Goal: Check status: Check status

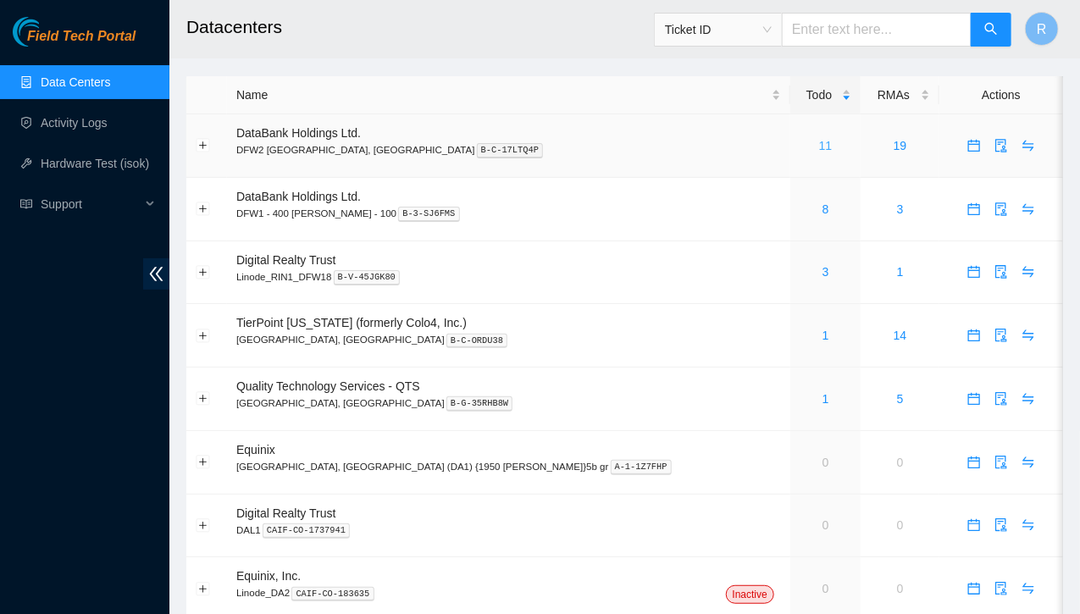
click at [819, 147] on link "11" at bounding box center [826, 146] width 14 height 14
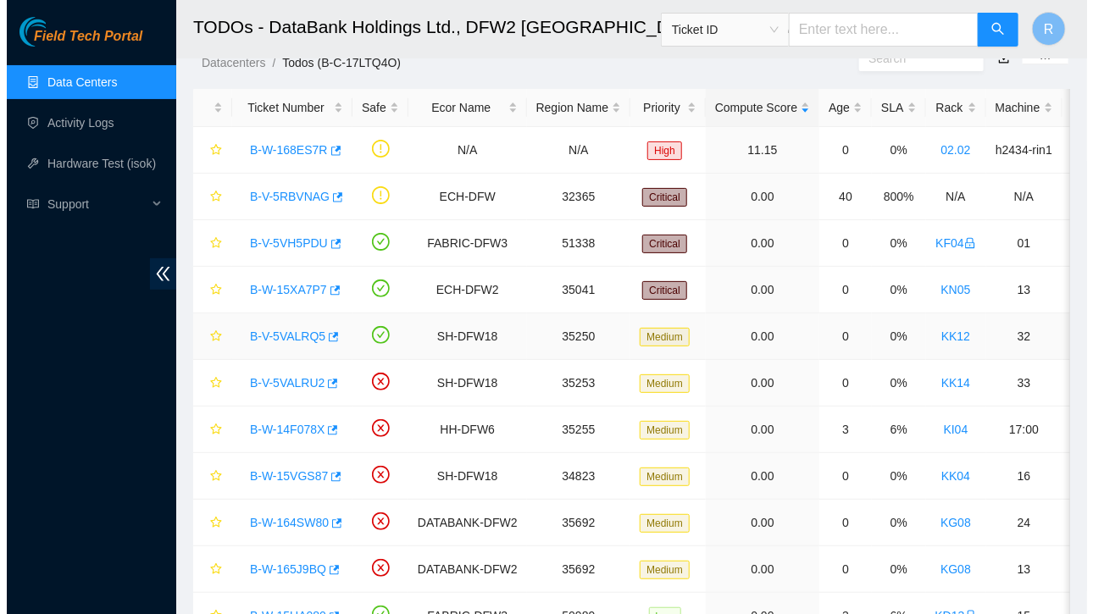
scroll to position [56, 0]
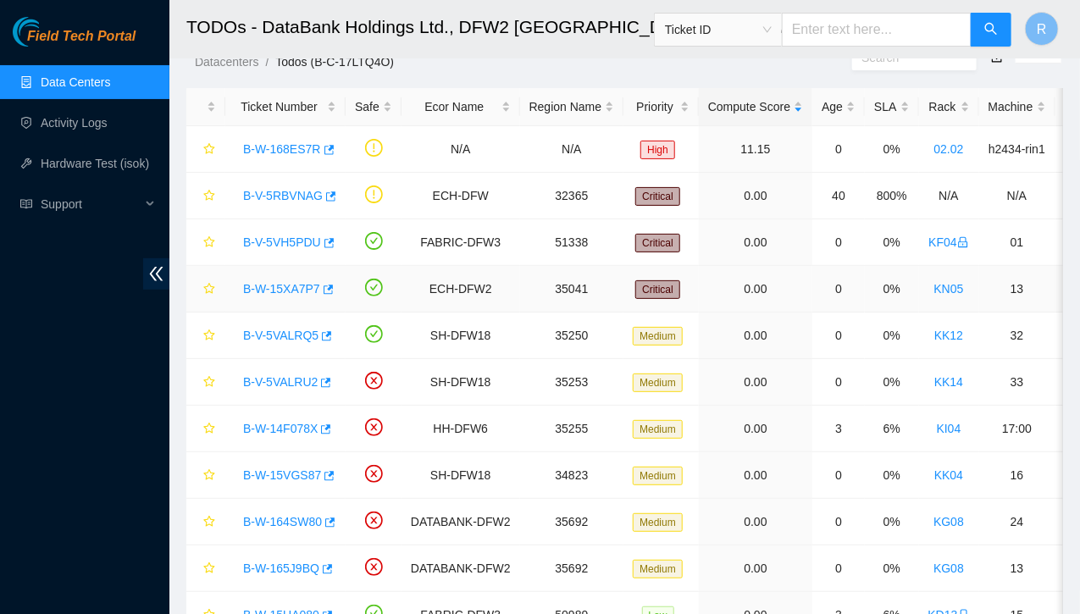
click at [269, 290] on link "B-W-15XA7P7" at bounding box center [281, 289] width 77 height 14
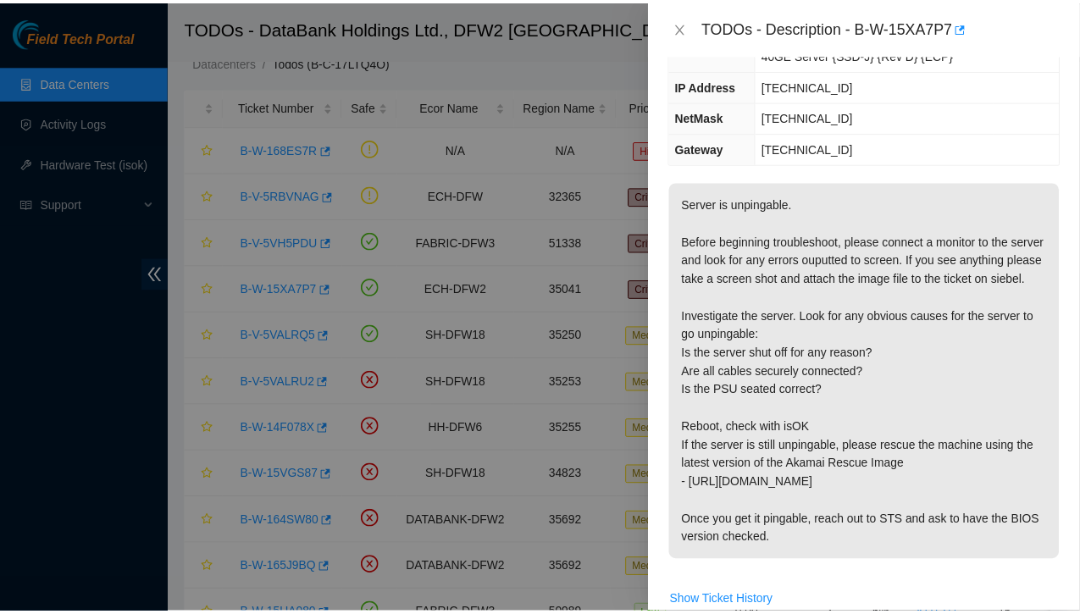
scroll to position [264, 0]
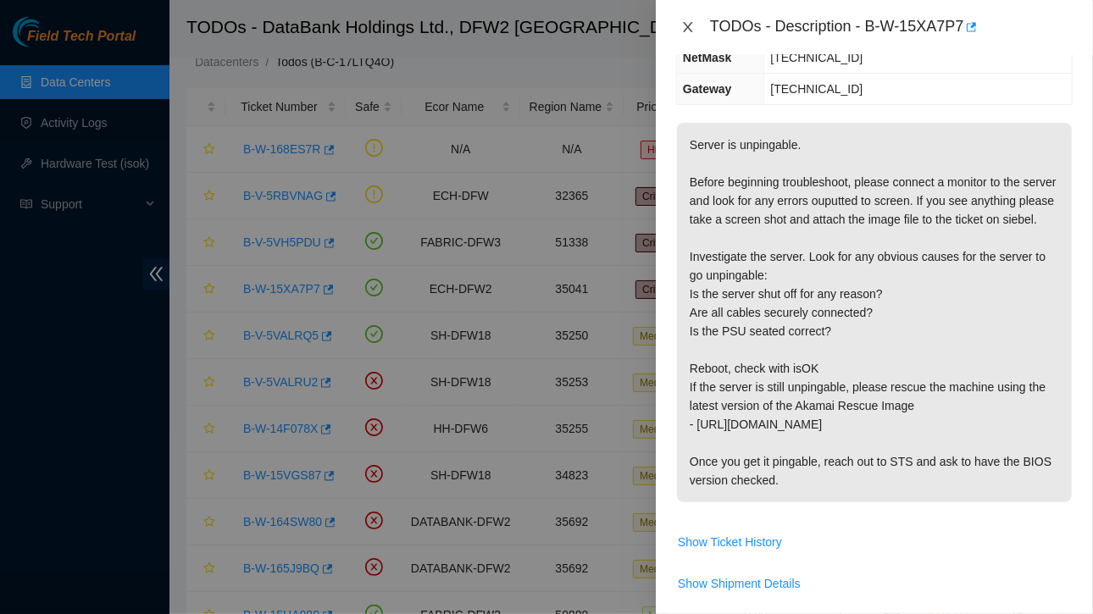
click at [689, 32] on icon "close" at bounding box center [688, 27] width 14 height 14
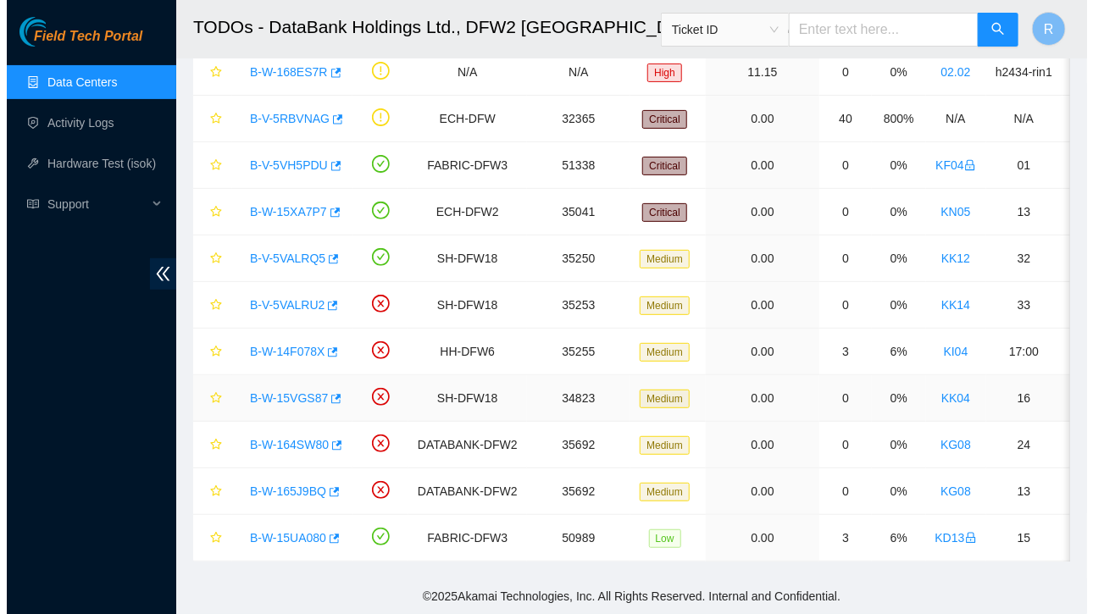
scroll to position [0, 0]
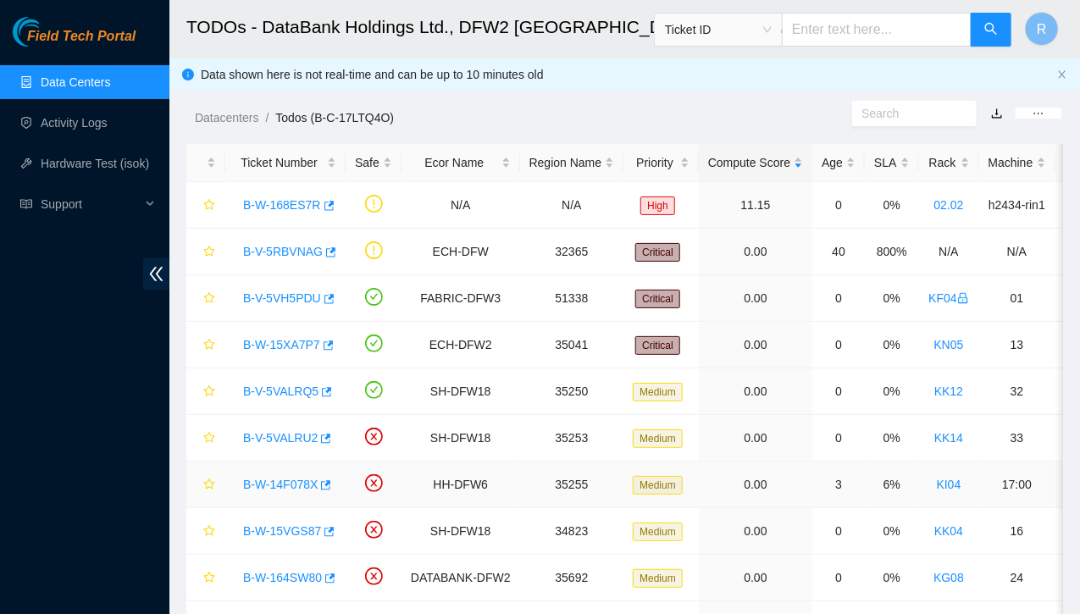
click at [292, 478] on link "B-W-14F078X" at bounding box center [280, 485] width 75 height 14
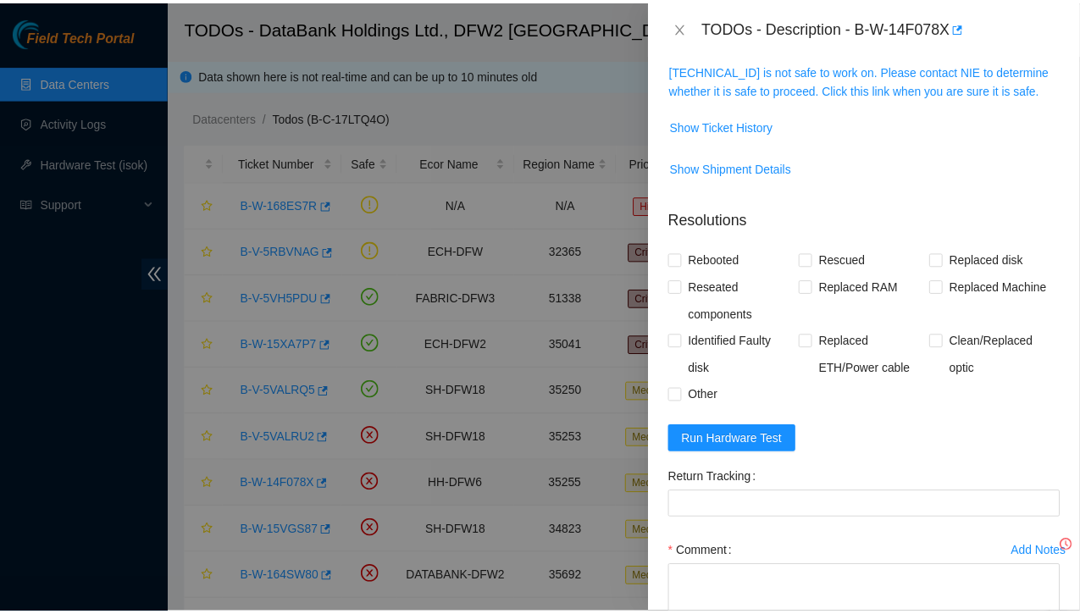
scroll to position [227, 0]
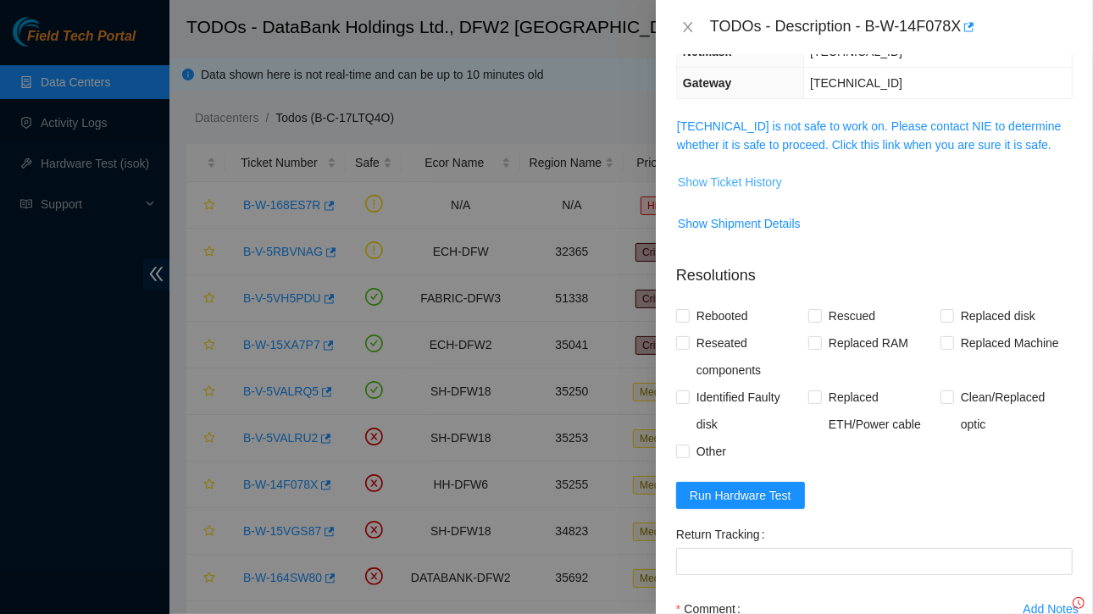
click at [747, 185] on span "Show Ticket History" at bounding box center [730, 182] width 104 height 19
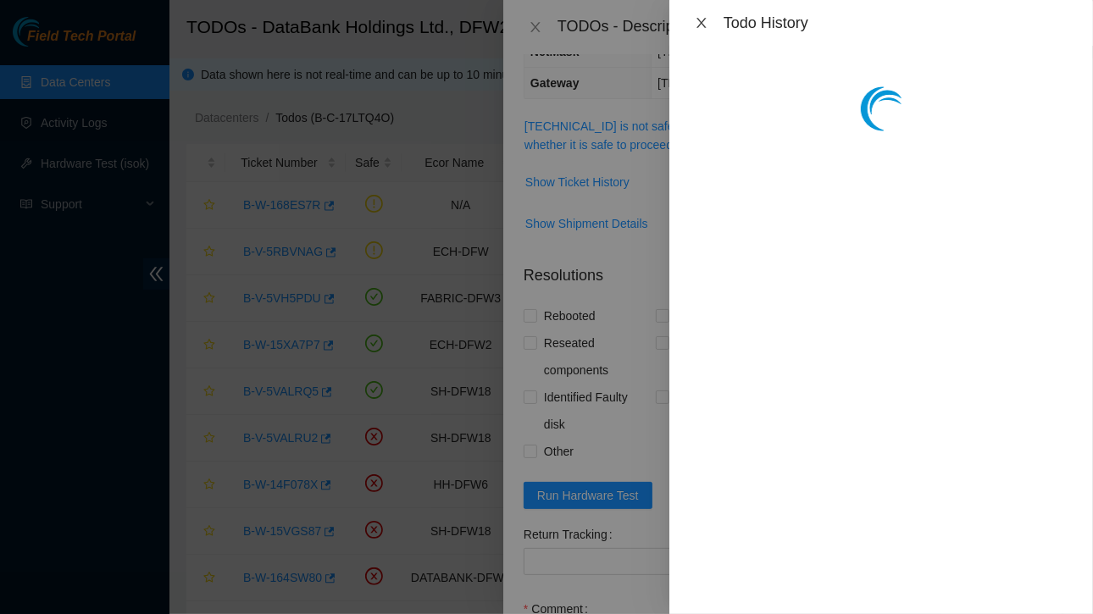
click at [699, 20] on icon "close" at bounding box center [701, 23] width 9 height 10
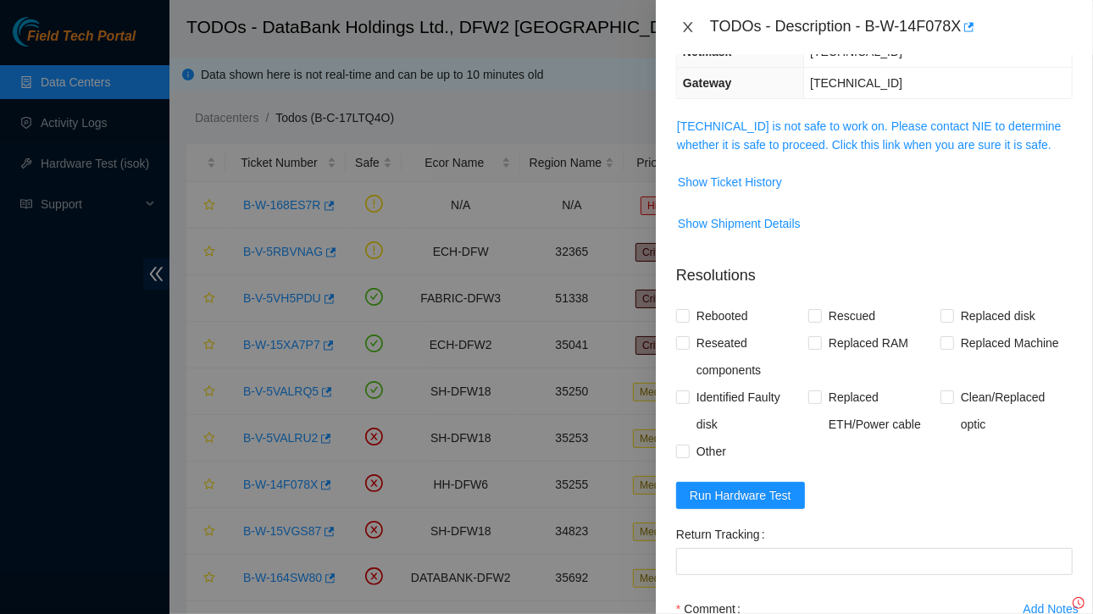
click at [690, 23] on icon "close" at bounding box center [687, 27] width 9 height 10
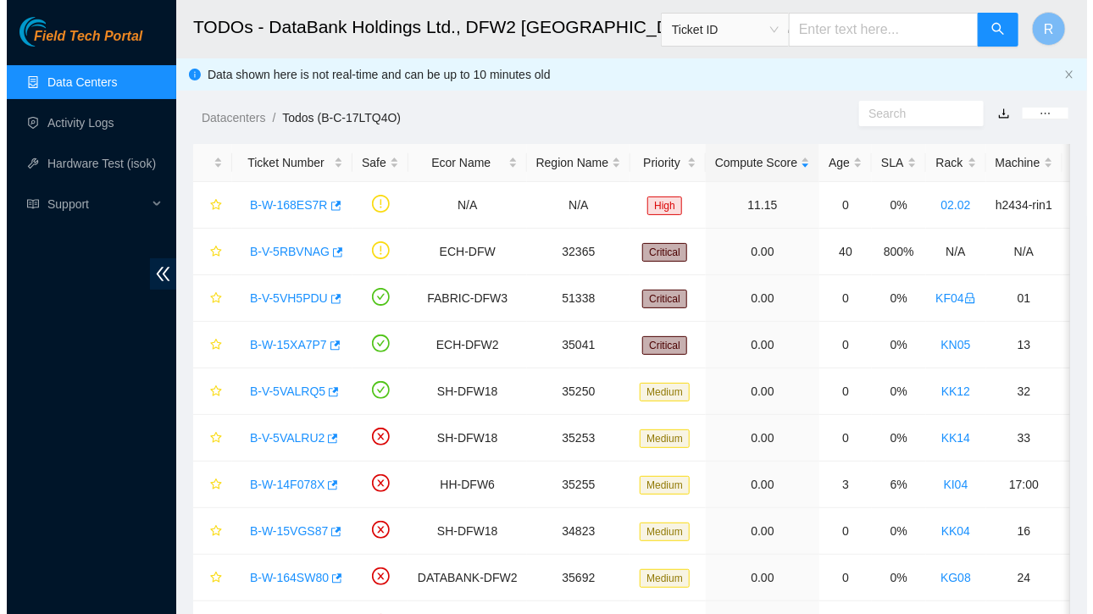
scroll to position [283, 0]
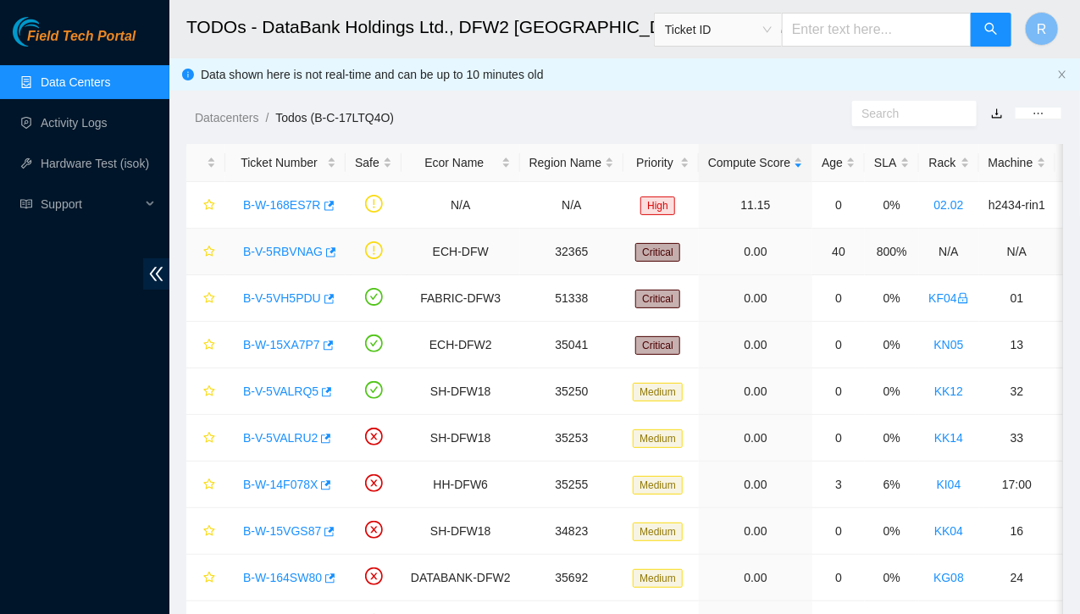
click at [280, 252] on link "B-V-5RBVNAG" at bounding box center [283, 252] width 80 height 14
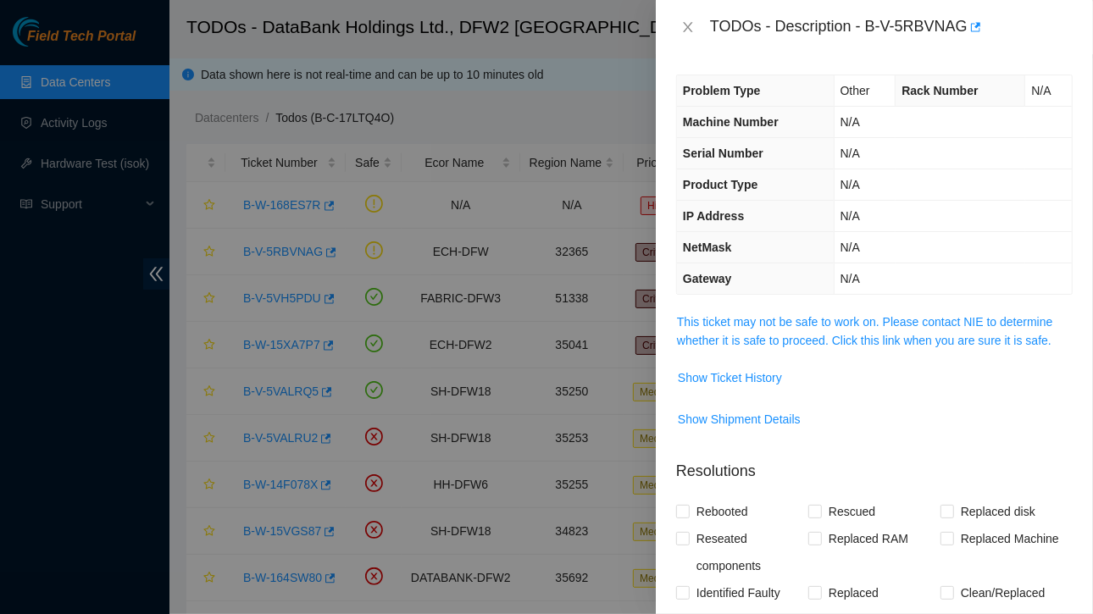
scroll to position [1, 0]
click at [730, 370] on span "Show Ticket History" at bounding box center [730, 377] width 104 height 19
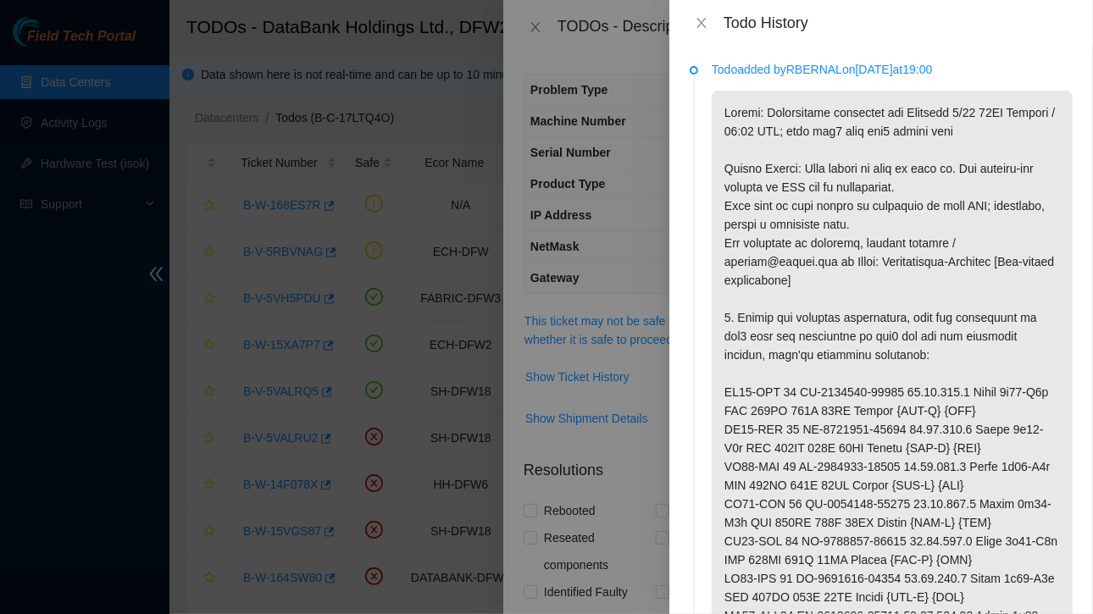
scroll to position [25, 0]
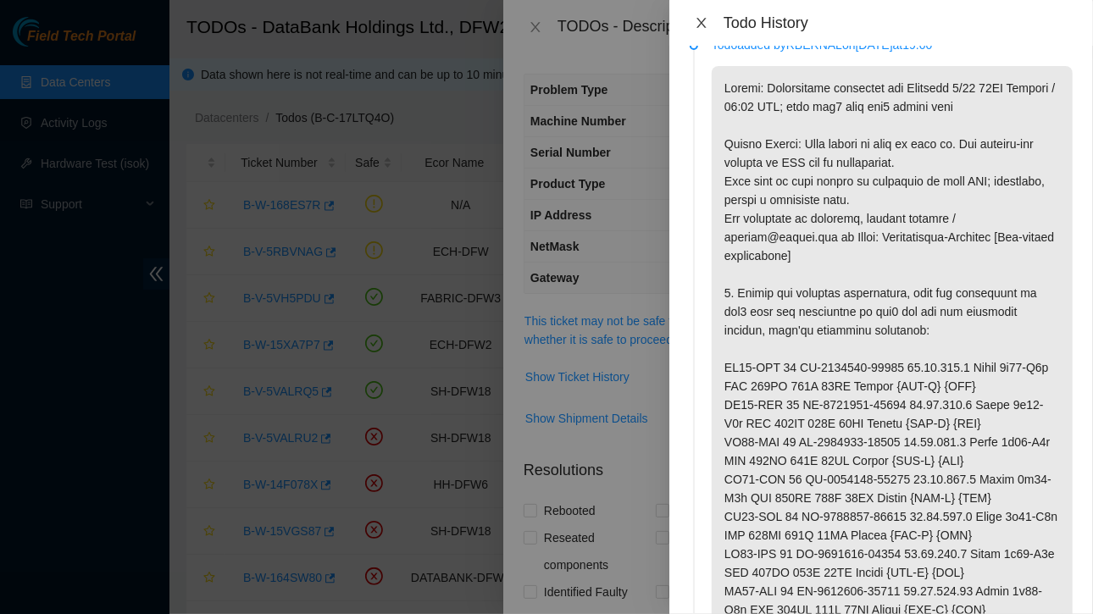
click at [702, 19] on icon "close" at bounding box center [702, 23] width 14 height 14
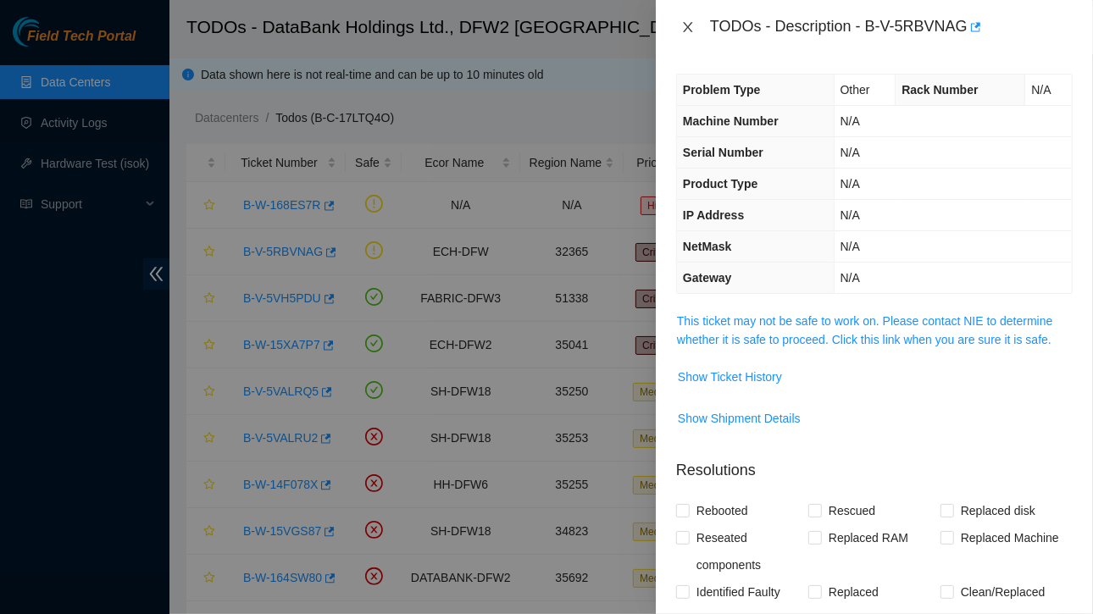
click at [689, 25] on icon "close" at bounding box center [687, 27] width 9 height 10
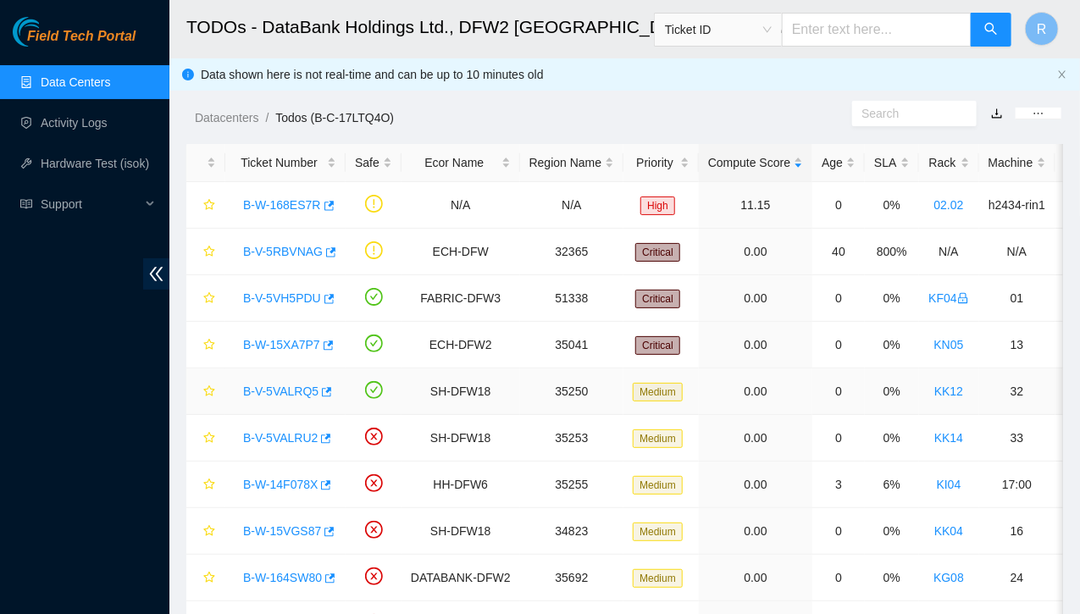
click at [293, 392] on link "B-V-5VALRQ5" at bounding box center [280, 392] width 75 height 14
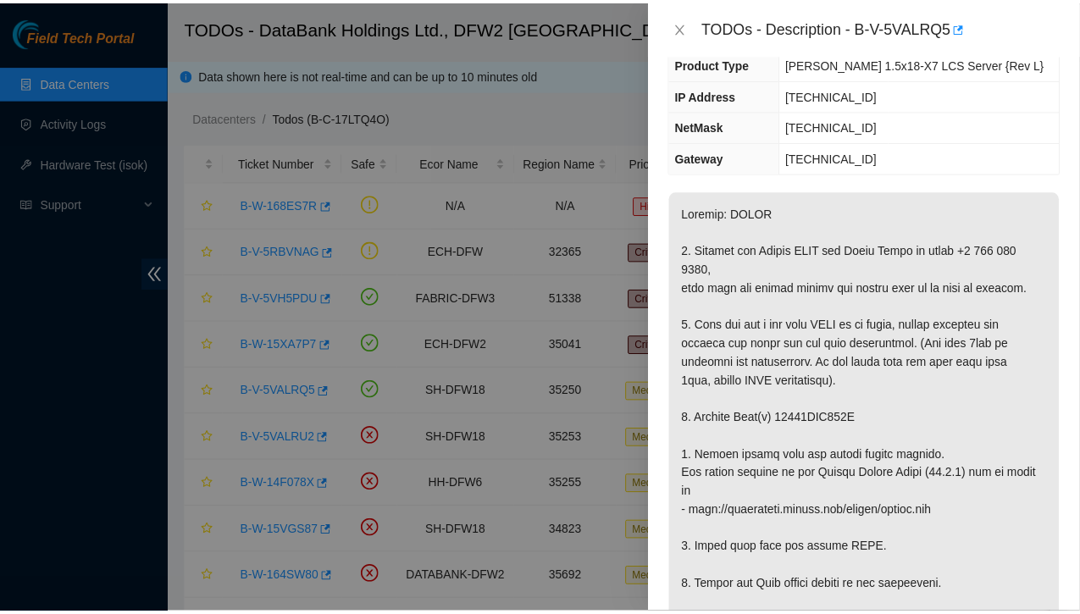
scroll to position [153, 0]
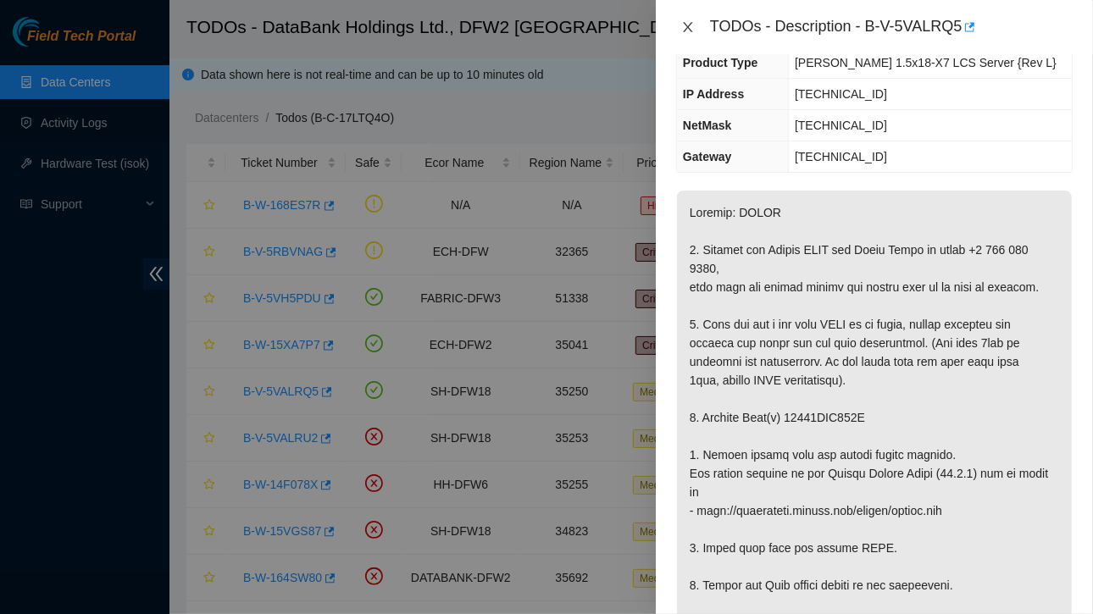
click at [686, 21] on icon "close" at bounding box center [688, 27] width 14 height 14
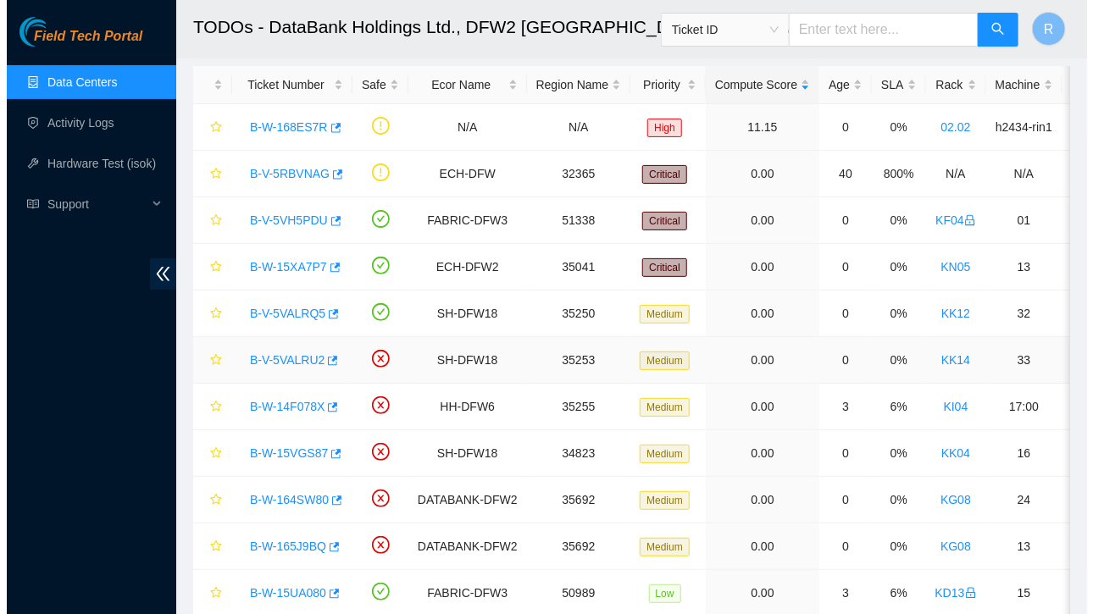
scroll to position [89, 0]
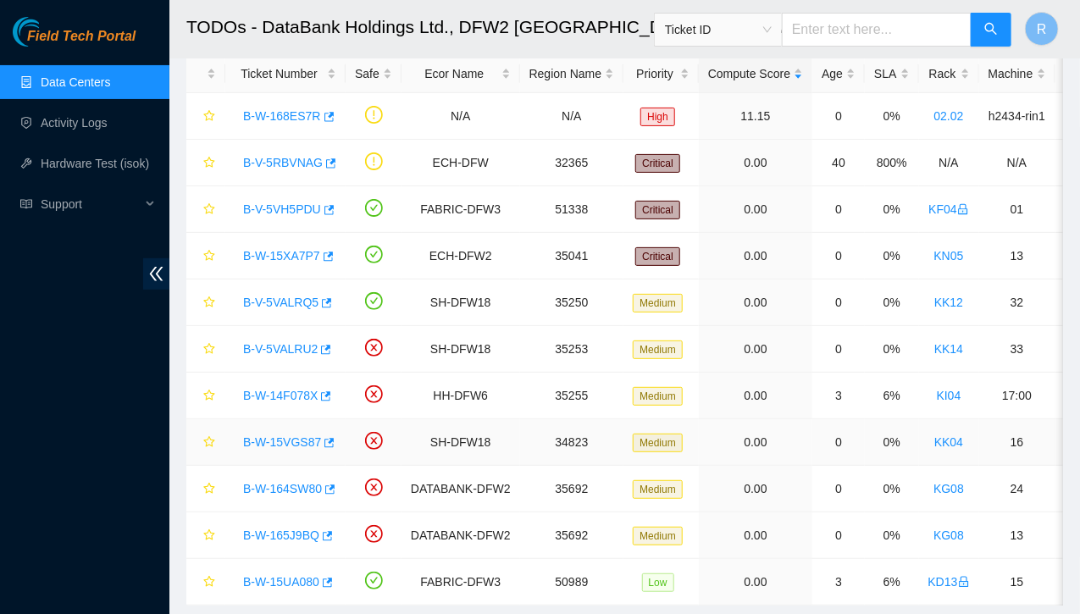
click at [282, 440] on link "B-W-15VGS87" at bounding box center [282, 443] width 78 height 14
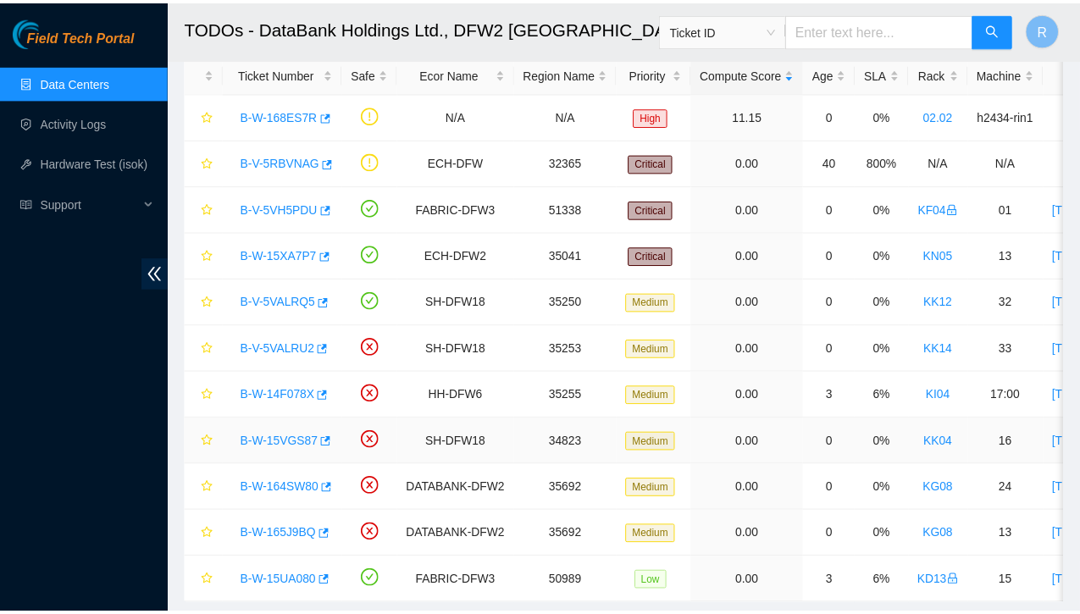
scroll to position [153, 0]
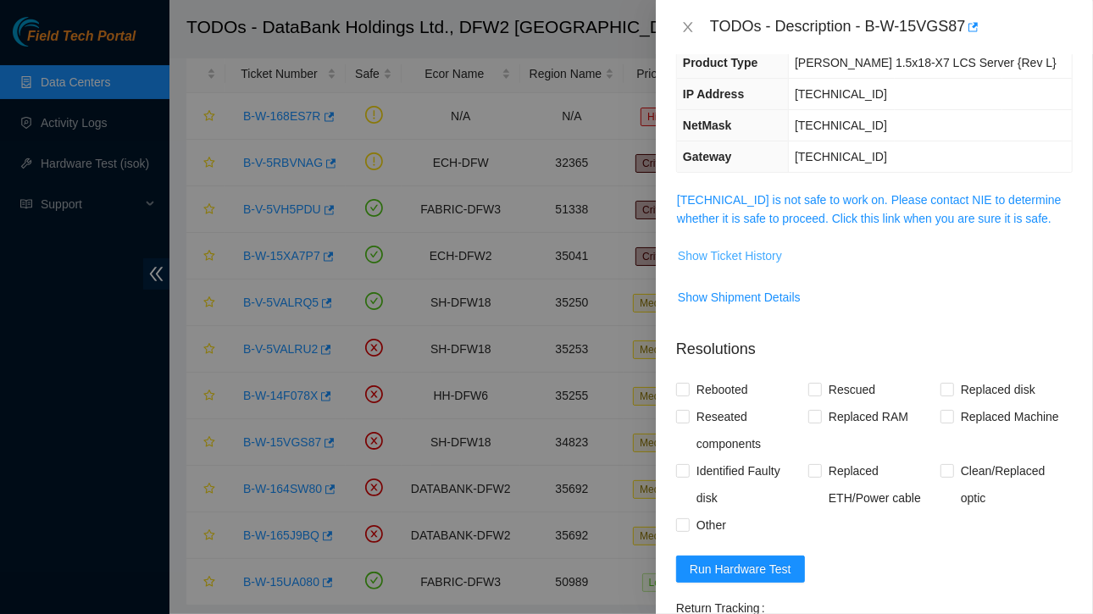
click at [727, 253] on span "Show Ticket History" at bounding box center [730, 256] width 104 height 19
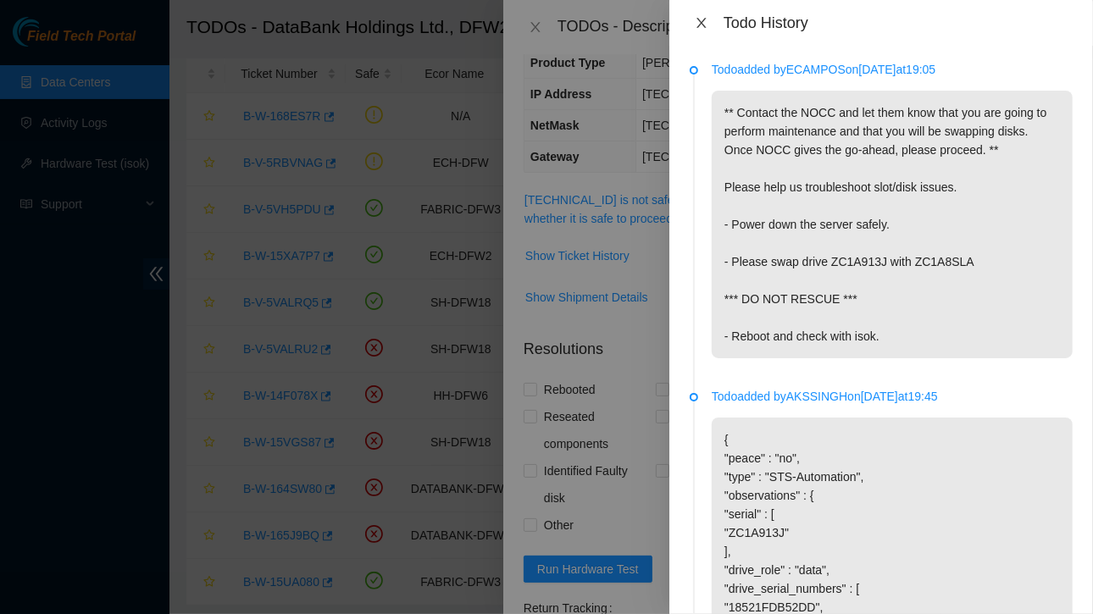
click at [704, 28] on icon "close" at bounding box center [702, 23] width 14 height 14
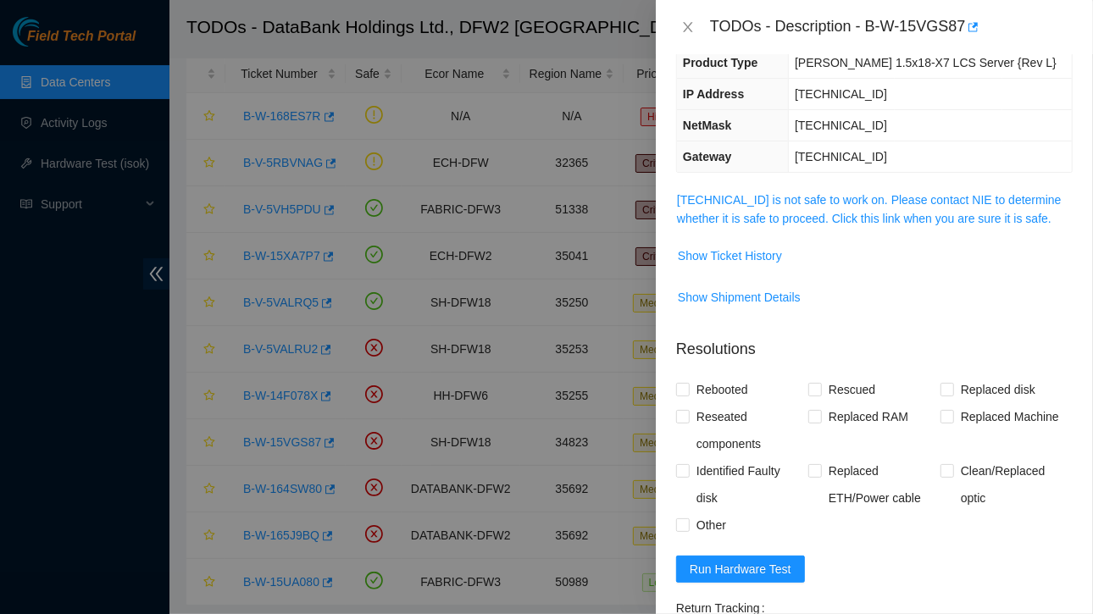
click at [686, 18] on div "TODOs - Description - B-W-15VGS87" at bounding box center [874, 27] width 397 height 27
click at [685, 25] on icon "close" at bounding box center [688, 27] width 14 height 14
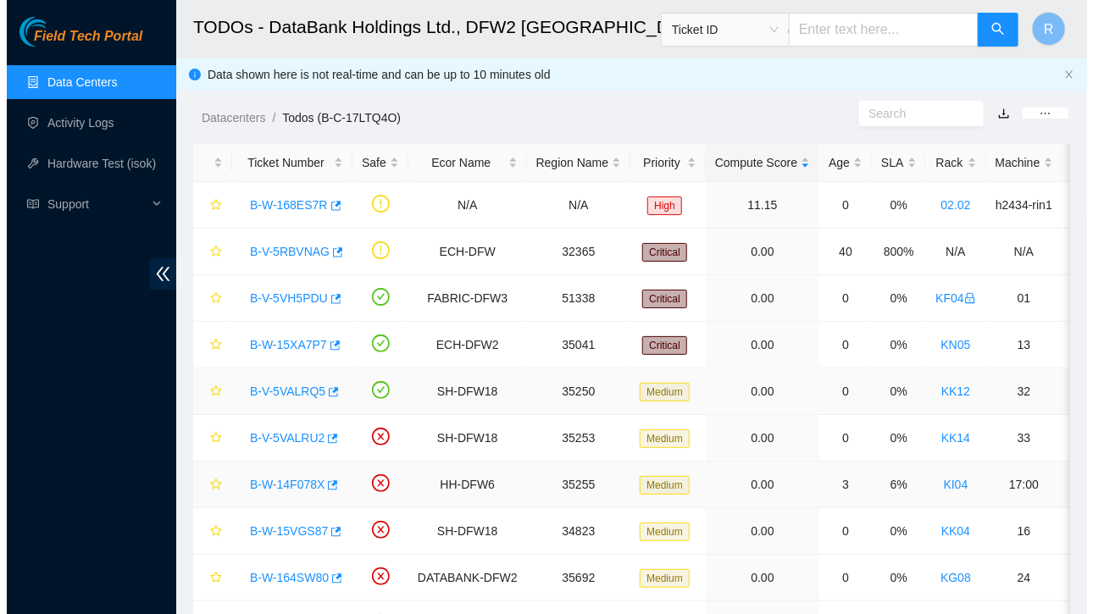
scroll to position [1, 0]
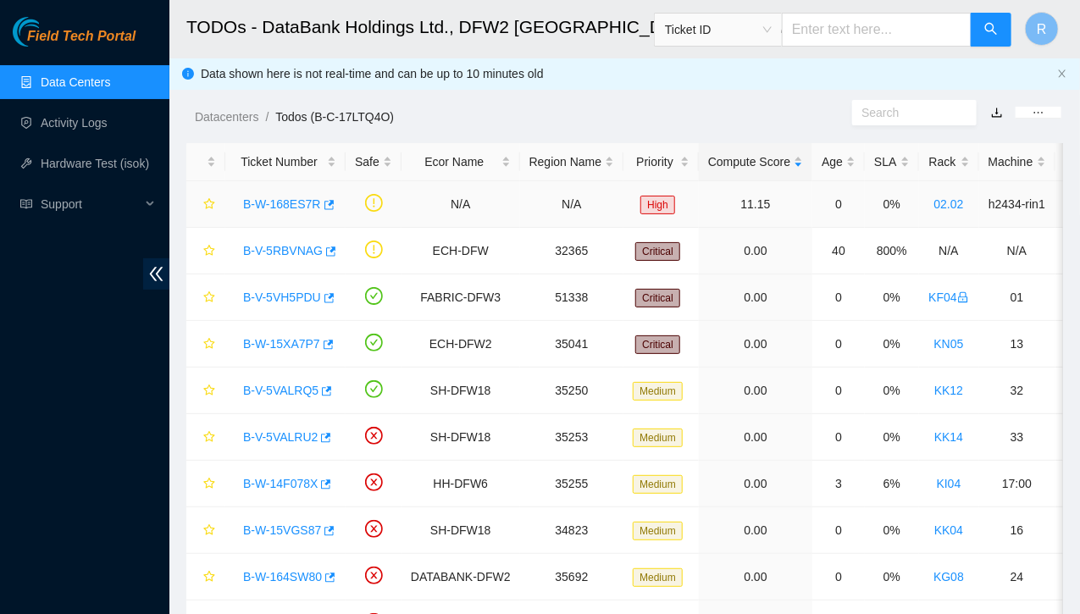
click at [275, 199] on link "B-W-168ES7R" at bounding box center [282, 204] width 78 height 14
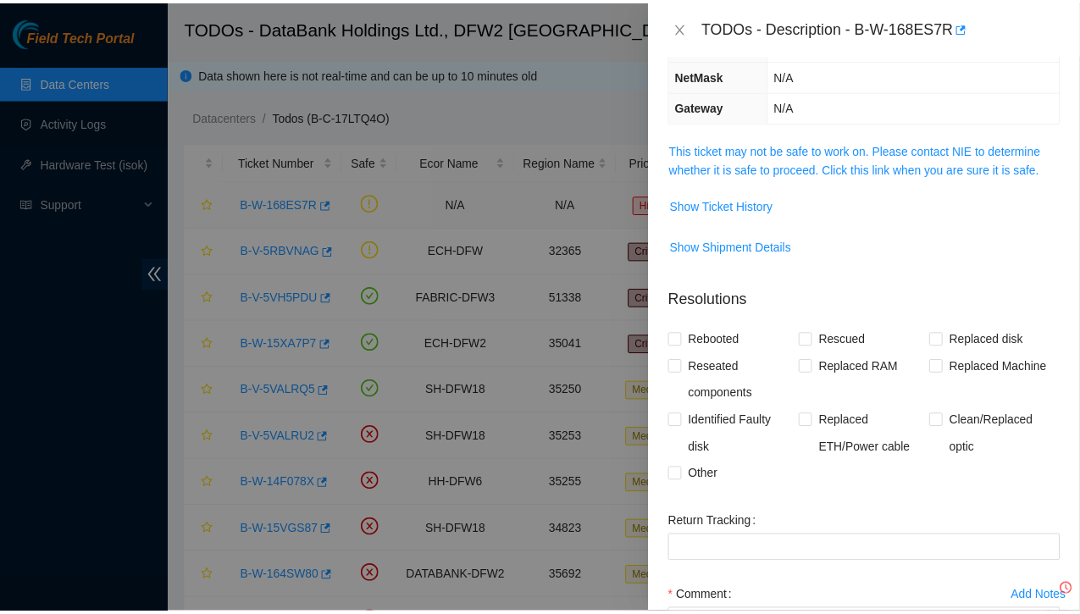
scroll to position [191, 0]
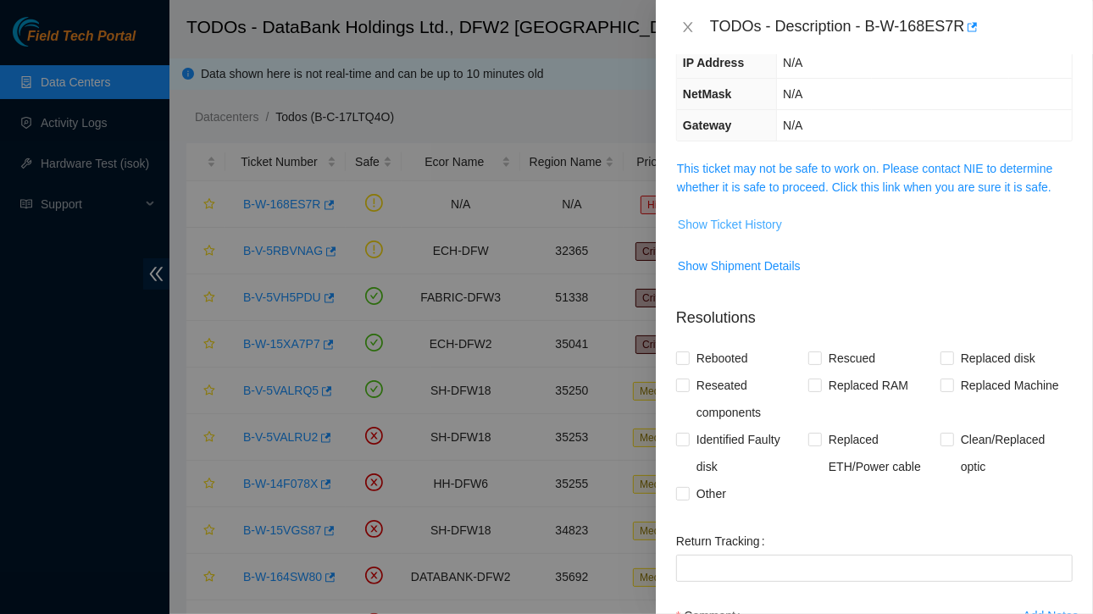
click at [742, 222] on span "Show Ticket History" at bounding box center [730, 224] width 104 height 19
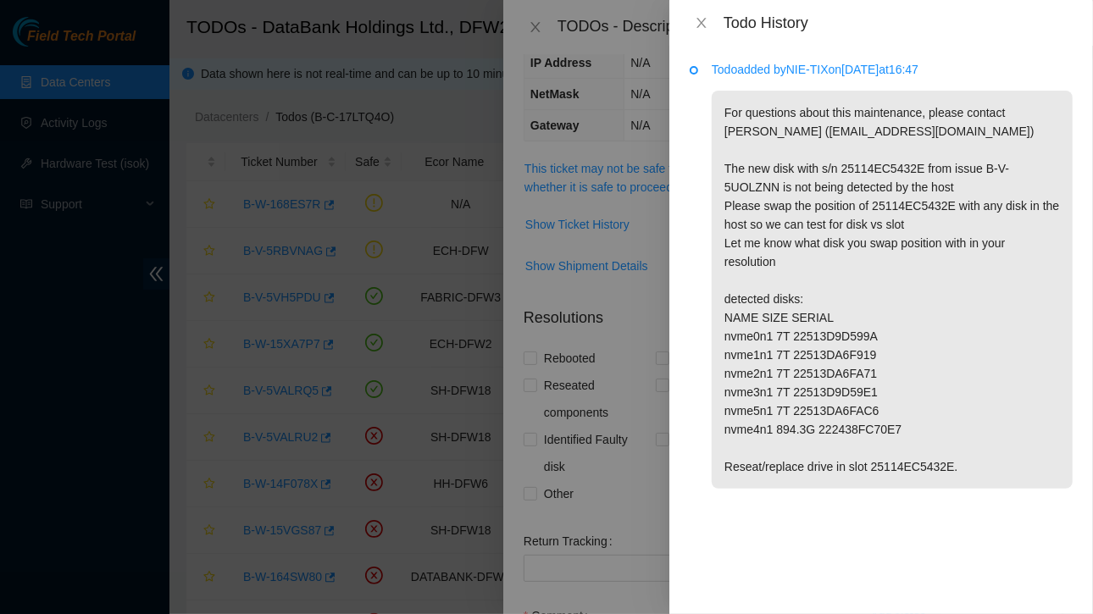
click at [702, 31] on div "Todo History" at bounding box center [881, 23] width 383 height 19
click at [702, 25] on icon "close" at bounding box center [702, 23] width 14 height 14
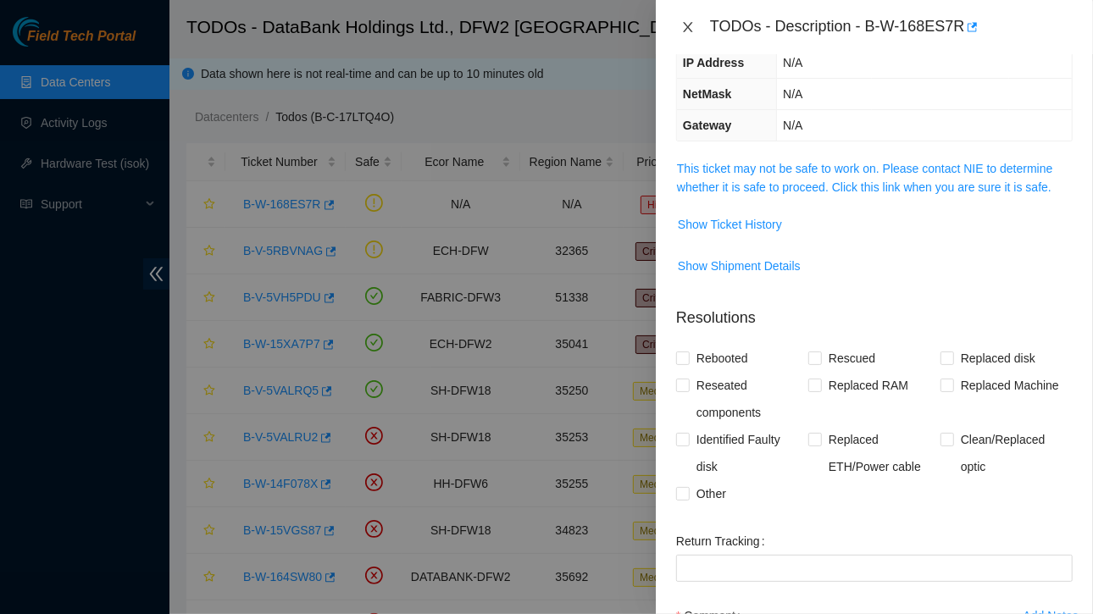
click at [691, 30] on icon "close" at bounding box center [687, 27] width 9 height 10
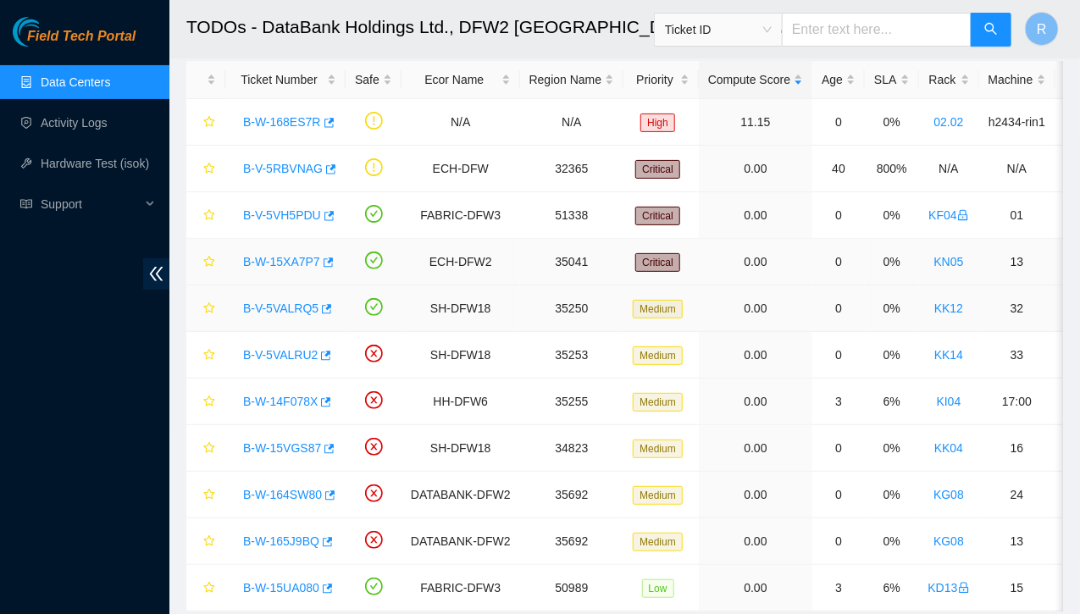
scroll to position [83, 0]
